Goal: Task Accomplishment & Management: Manage account settings

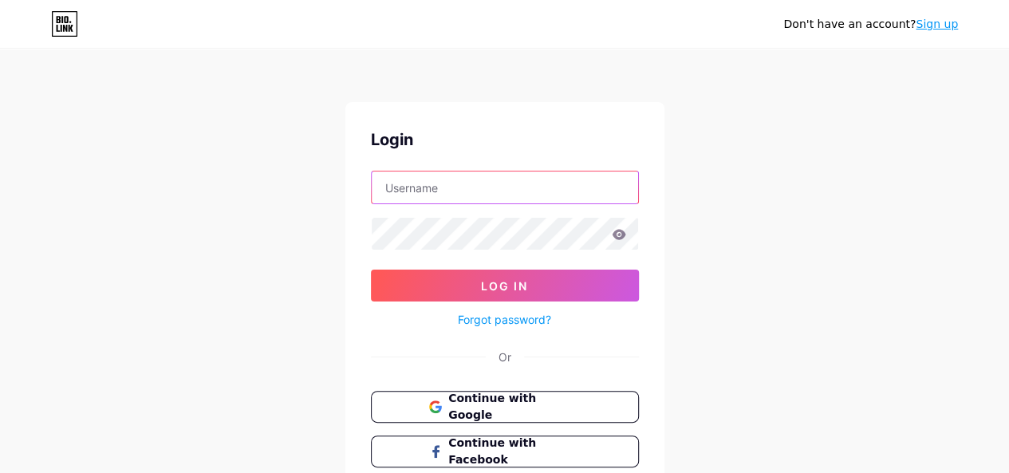
click at [514, 187] on input "text" at bounding box center [505, 187] width 266 height 32
type input "[EMAIL_ADDRESS][DOMAIN_NAME]"
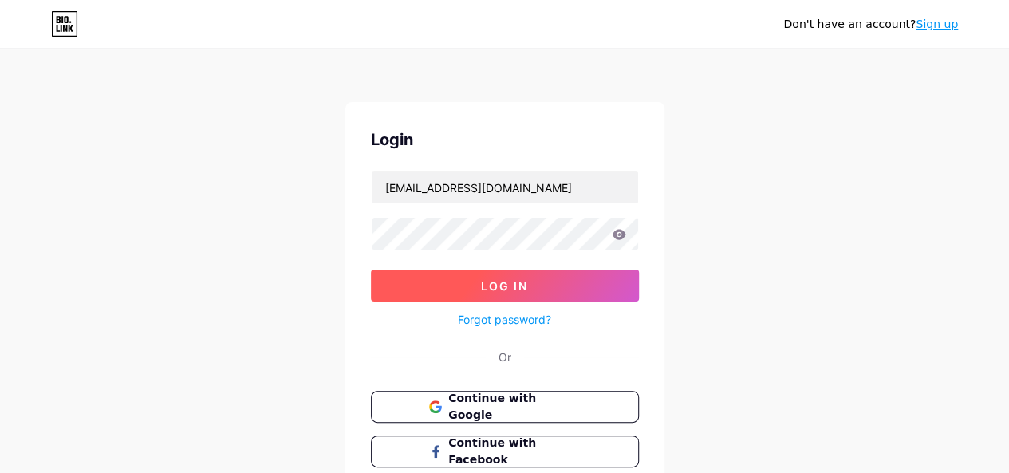
click at [522, 280] on span "Log In" at bounding box center [504, 286] width 47 height 14
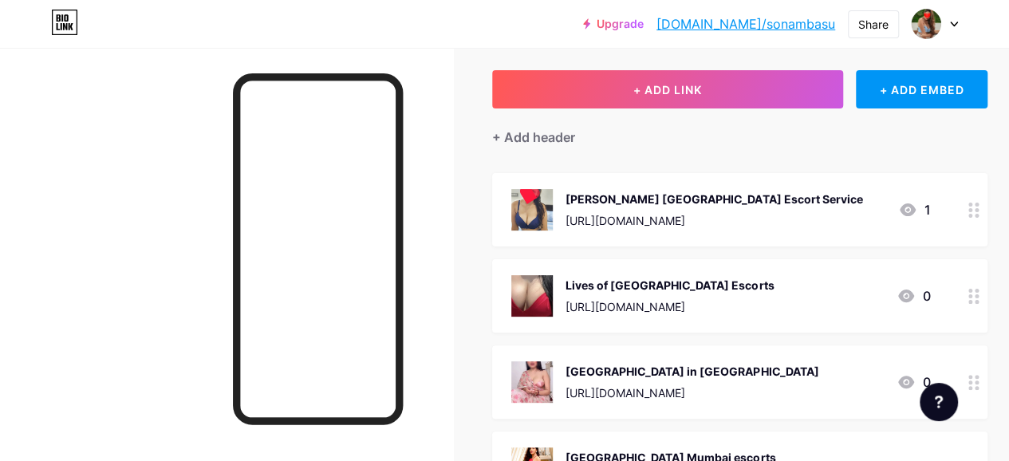
scroll to position [76, 0]
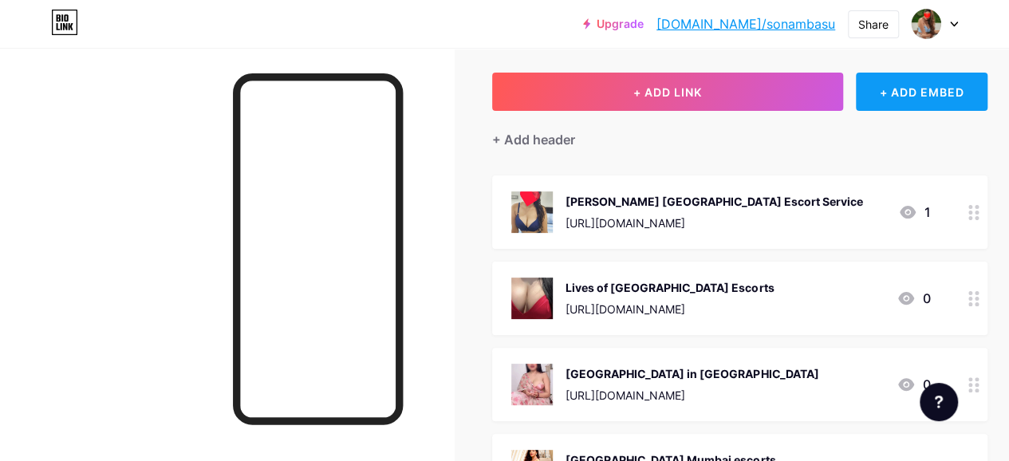
click at [929, 89] on div "+ ADD EMBED" at bounding box center [922, 92] width 132 height 38
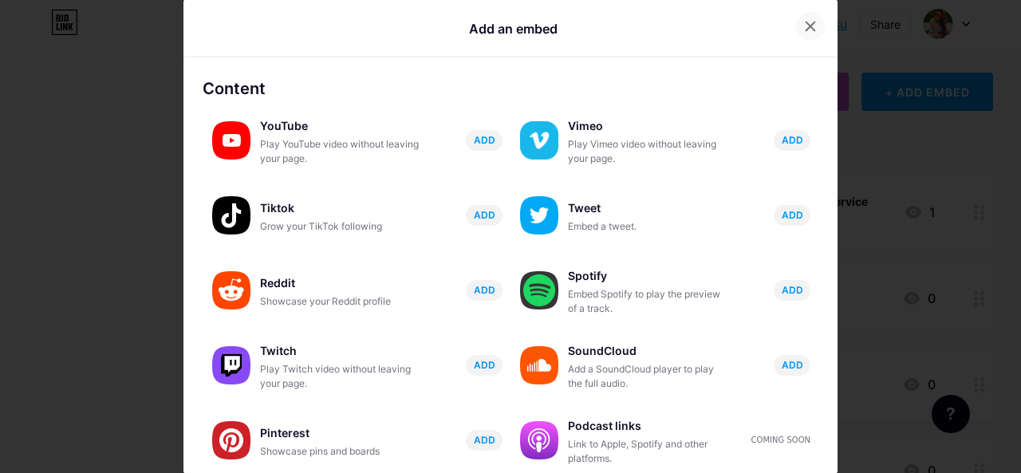
click at [804, 26] on icon at bounding box center [810, 26] width 13 height 13
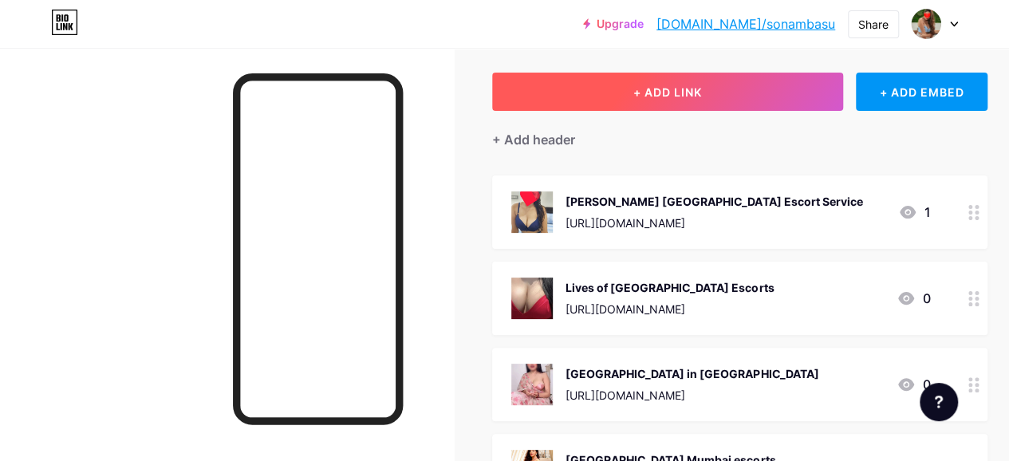
click at [689, 87] on span "+ ADD LINK" at bounding box center [667, 92] width 69 height 14
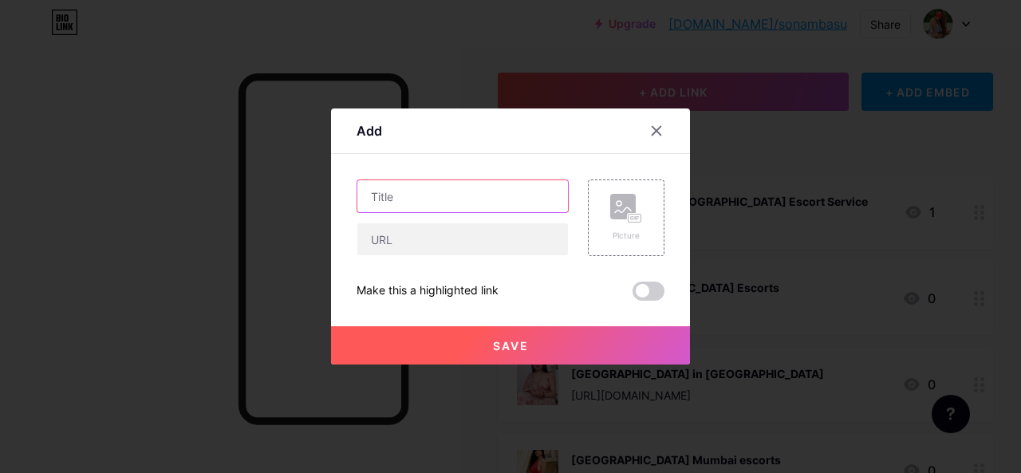
click at [448, 195] on input "text" at bounding box center [462, 196] width 211 height 32
paste input "Mumbai Call Girls Service"
type input "Mumbai Call Girls Service"
click at [619, 226] on div "Picture" at bounding box center [626, 218] width 32 height 48
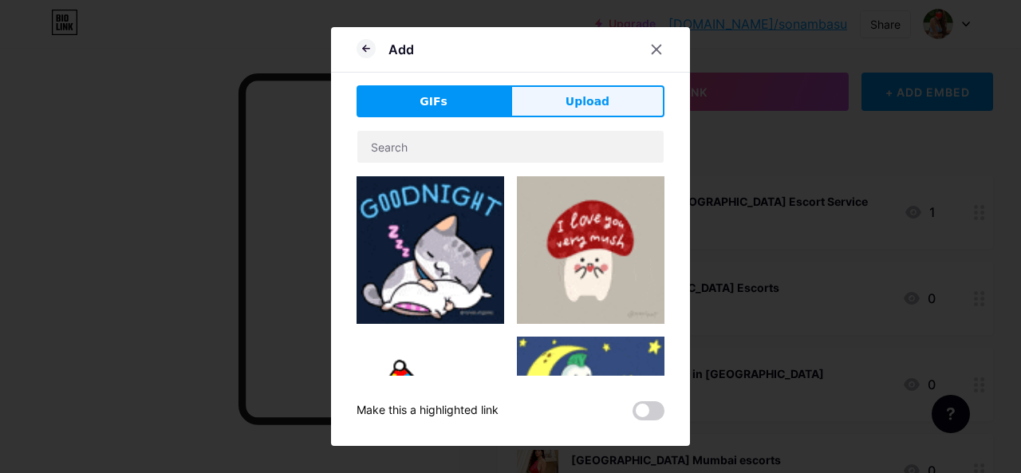
click at [576, 106] on span "Upload" at bounding box center [587, 101] width 44 height 17
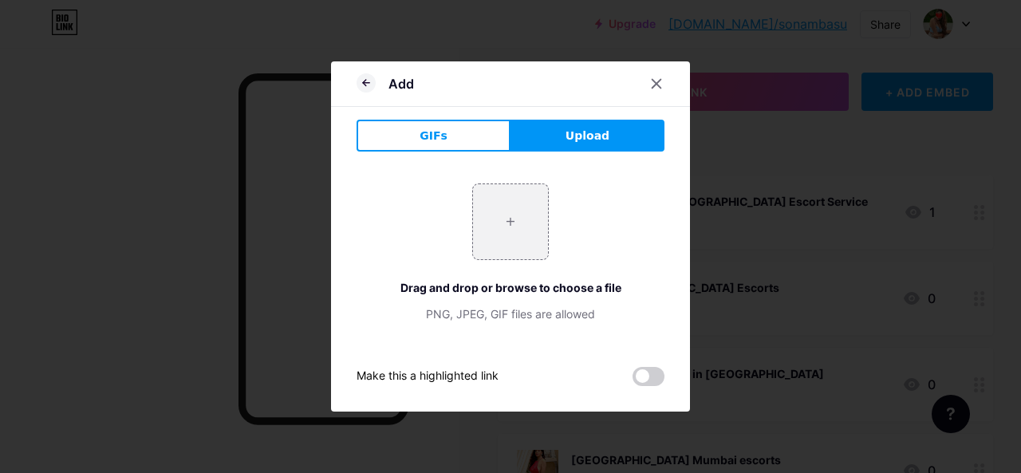
click at [514, 274] on div "+ Drag and drop or browse to choose a file PNG, JPEG, GIF files are allowed" at bounding box center [510, 252] width 308 height 139
click at [518, 226] on input "file" at bounding box center [510, 221] width 75 height 75
type input "C:\fakepath\2290.jpg"
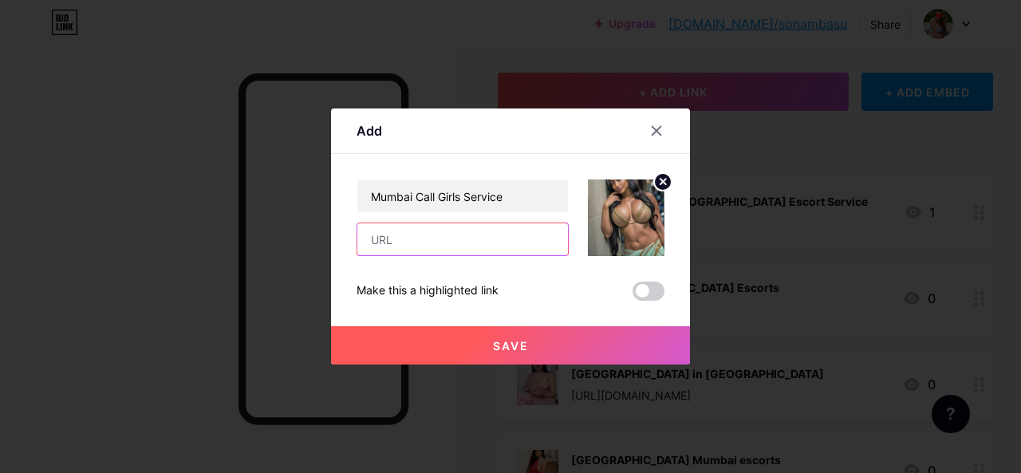
click at [510, 248] on input "text" at bounding box center [462, 239] width 211 height 32
type input "[URL][DOMAIN_NAME]"
click at [551, 345] on button "Save" at bounding box center [510, 345] width 359 height 38
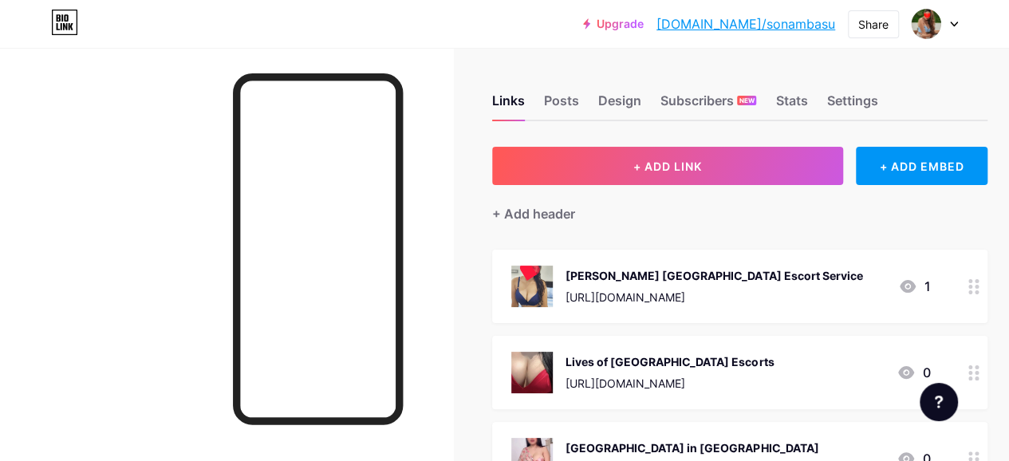
scroll to position [0, 0]
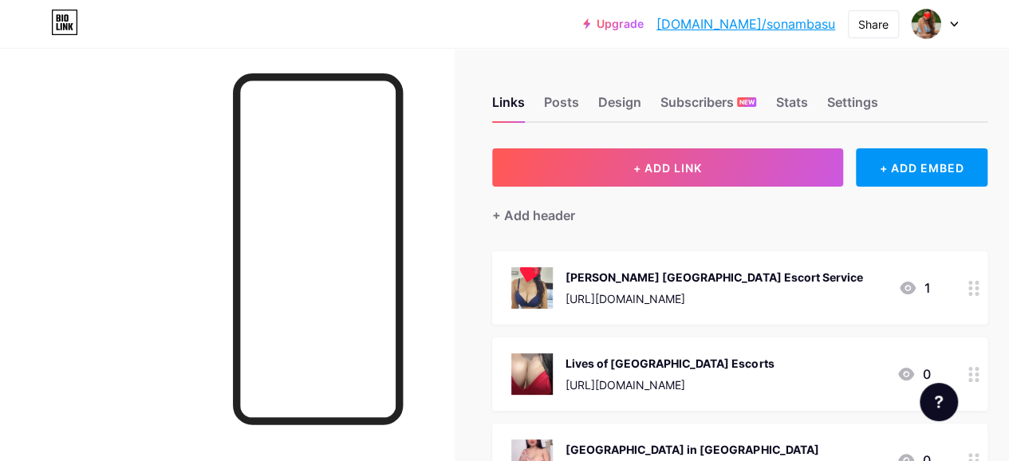
click at [818, 22] on link "[DOMAIN_NAME]/sonambasu" at bounding box center [745, 23] width 179 height 19
